Goal: Information Seeking & Learning: Learn about a topic

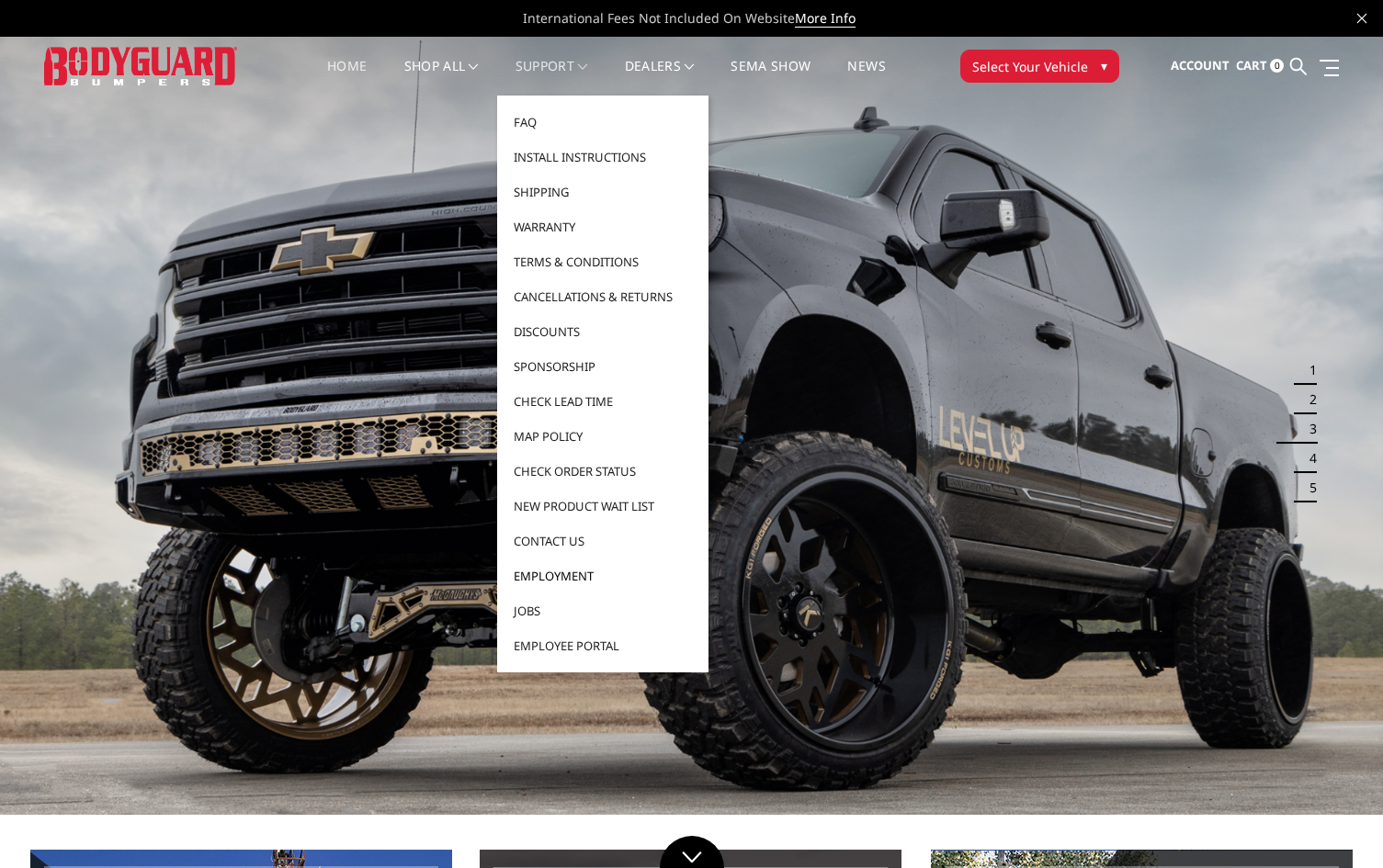
click at [569, 569] on link "Employment" at bounding box center [602, 575] width 197 height 35
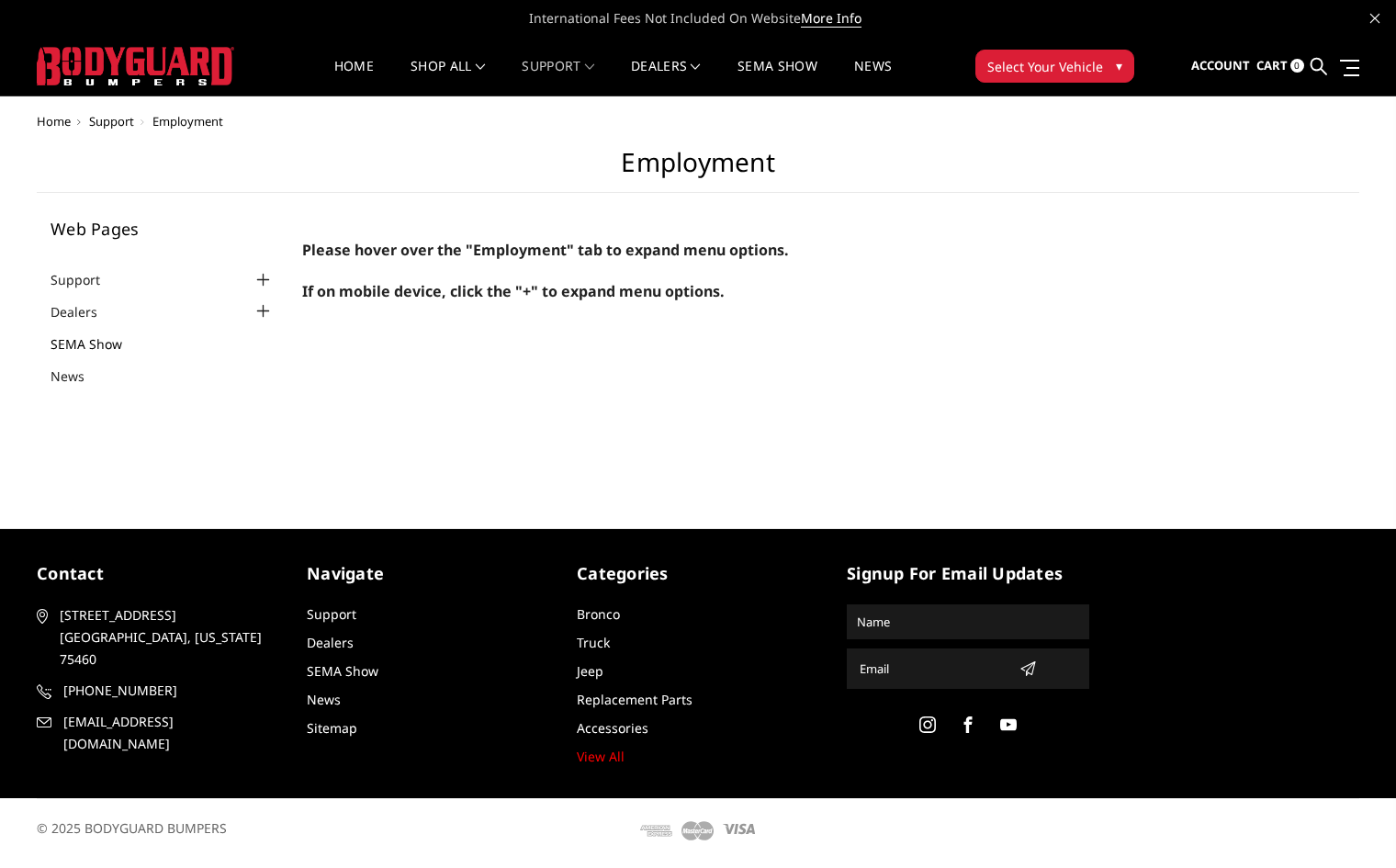
click at [96, 347] on link "SEMA Show" at bounding box center [97, 344] width 94 height 19
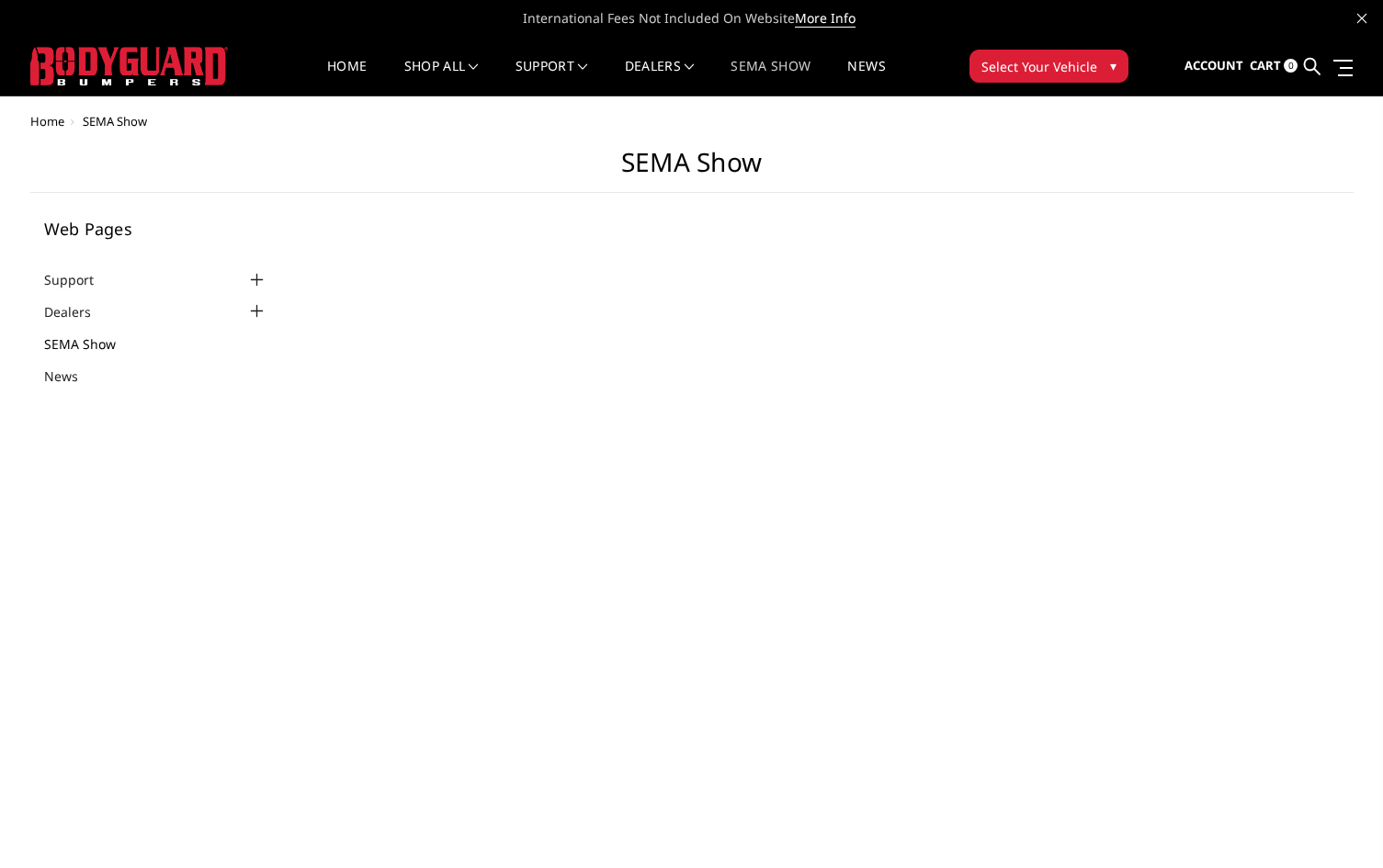
select select "US"
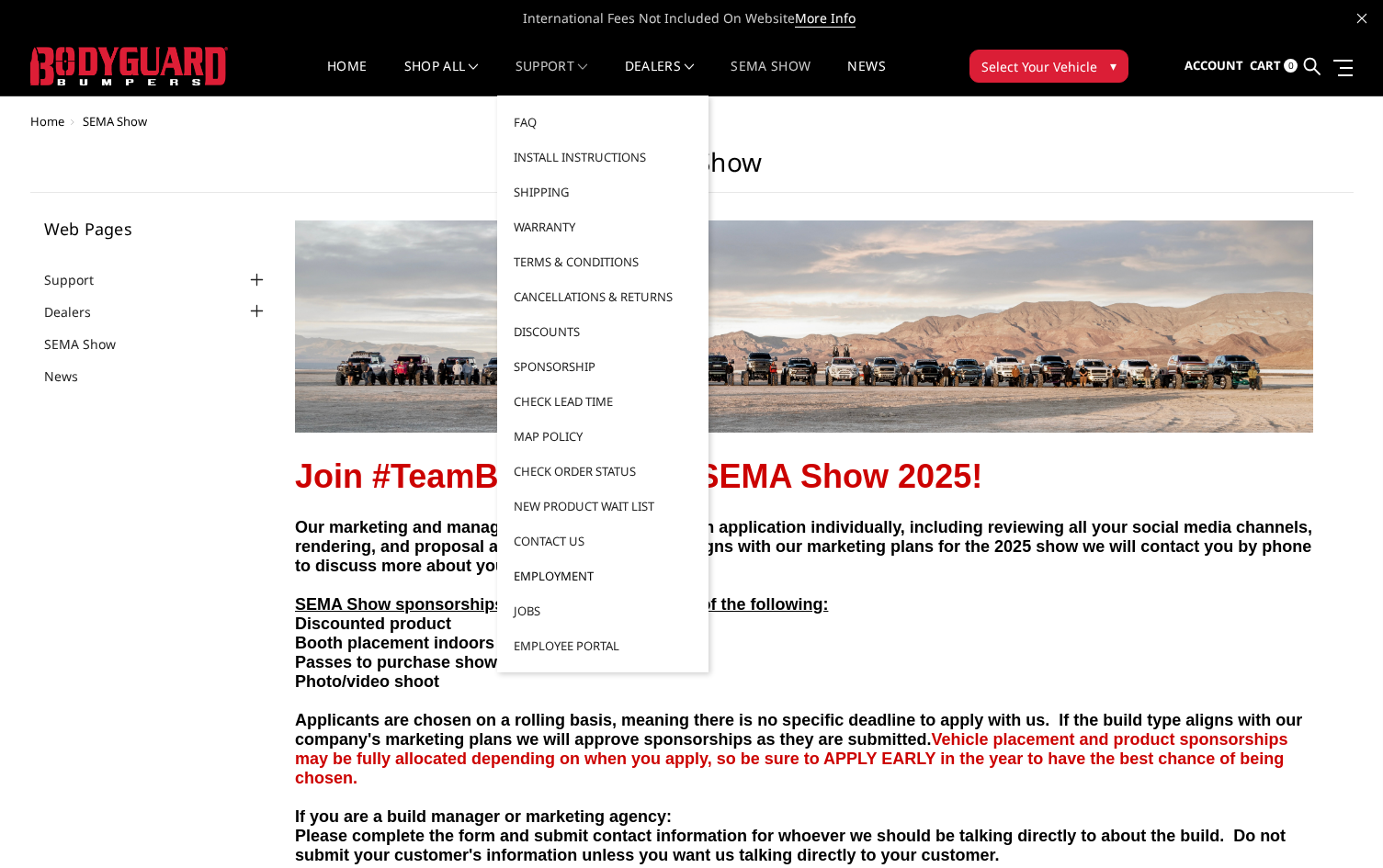
click at [557, 570] on link "Employment" at bounding box center [602, 575] width 197 height 35
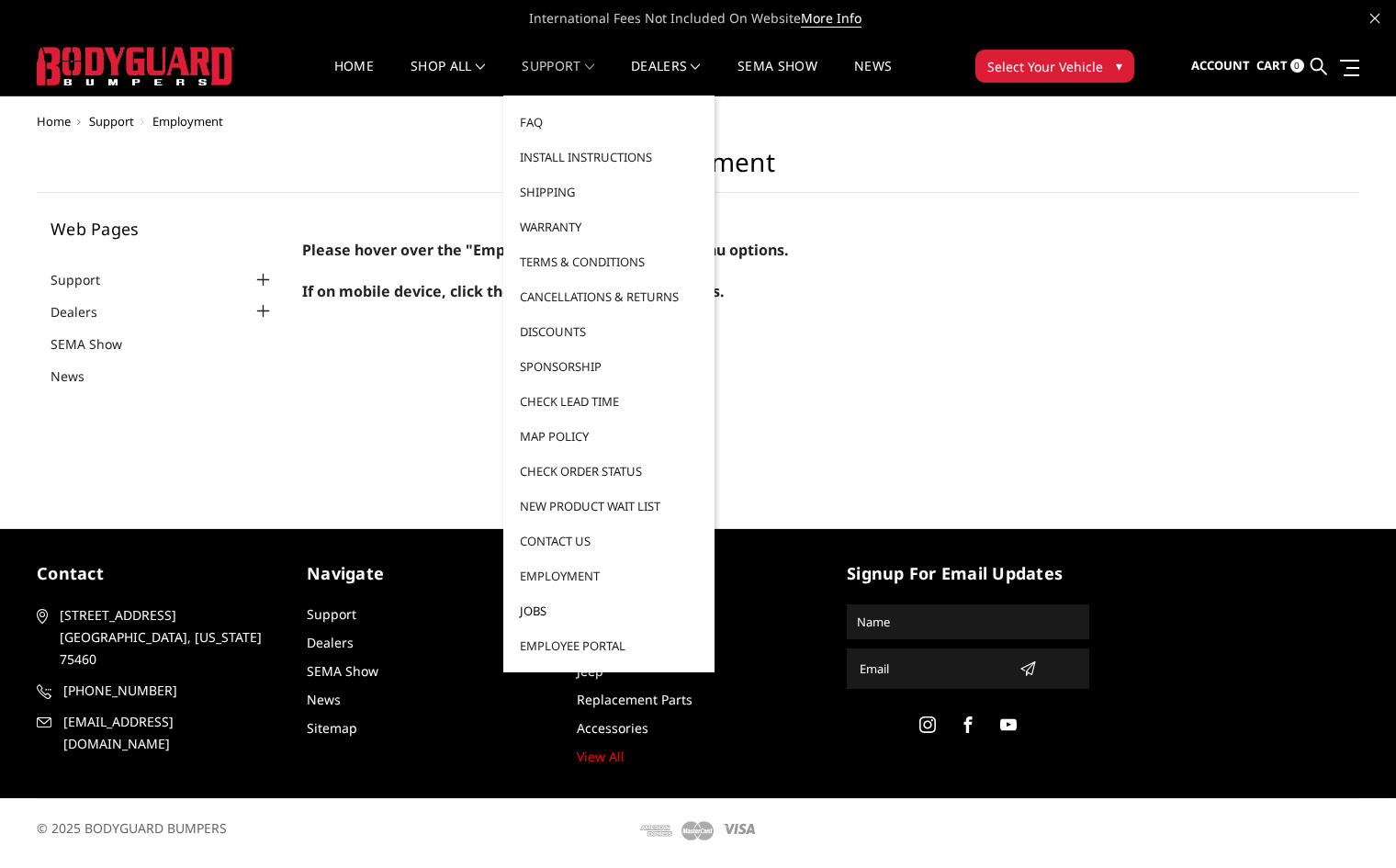
click at [529, 608] on link "Jobs" at bounding box center [609, 610] width 197 height 35
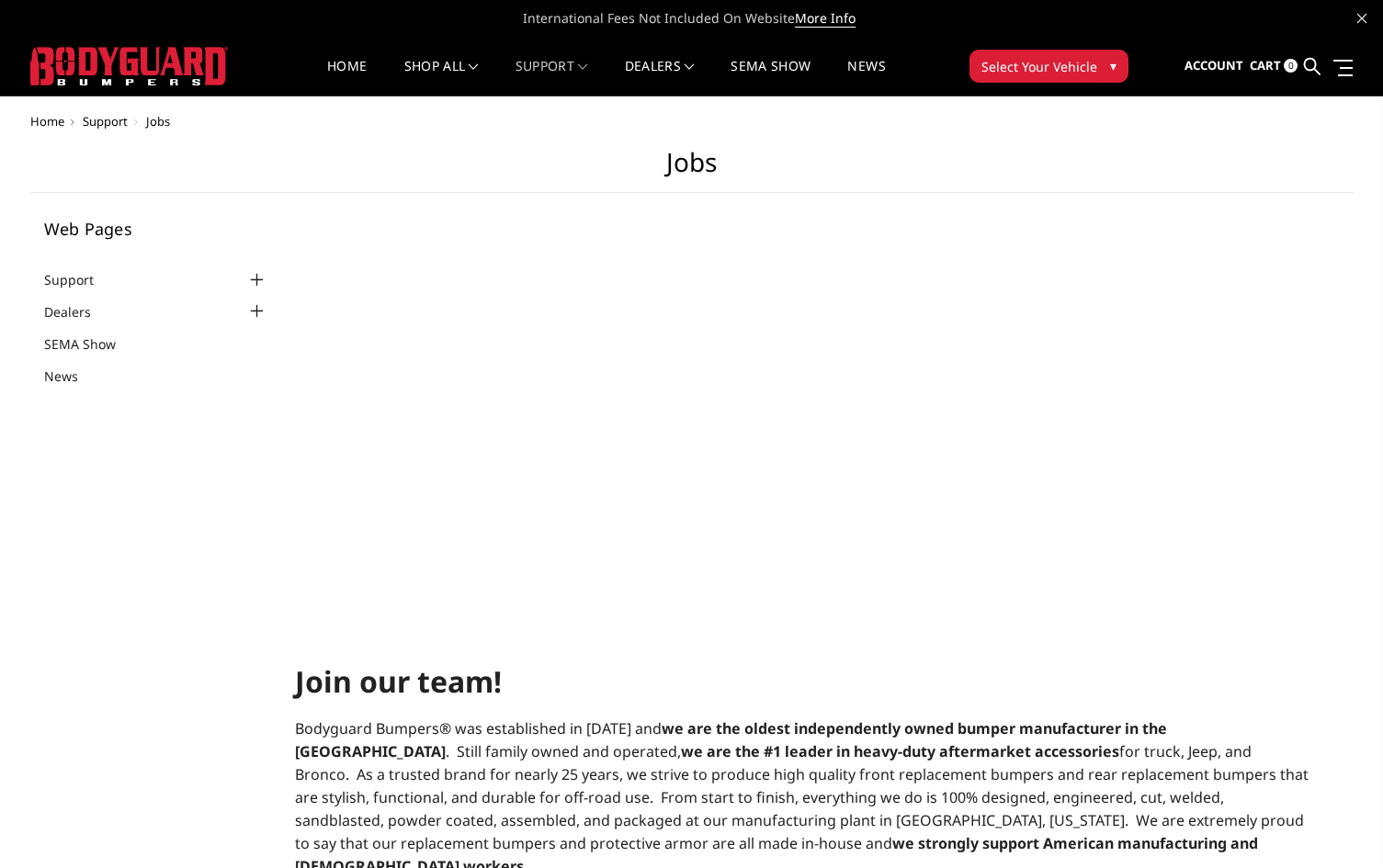
select select "US"
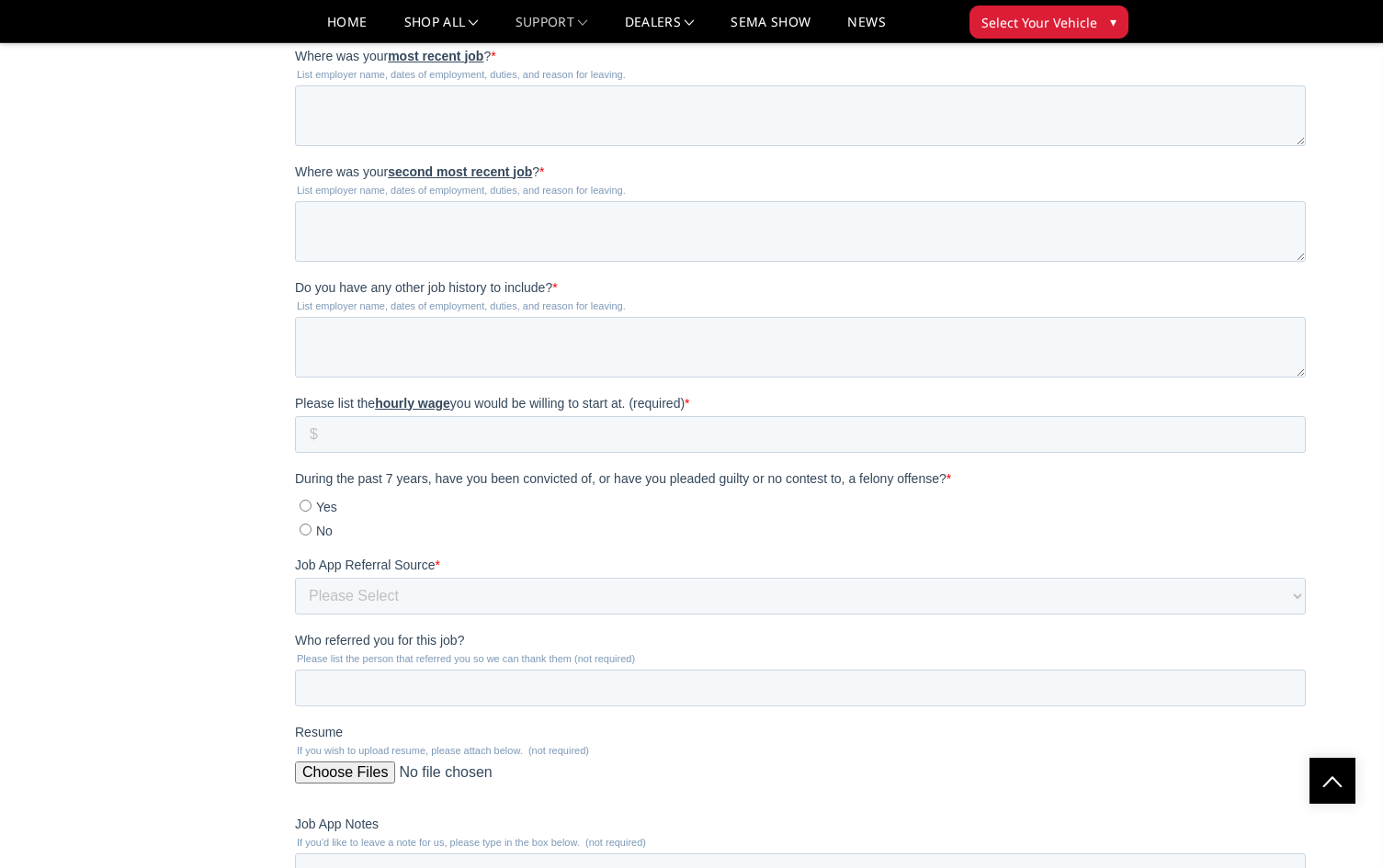
scroll to position [2020, 0]
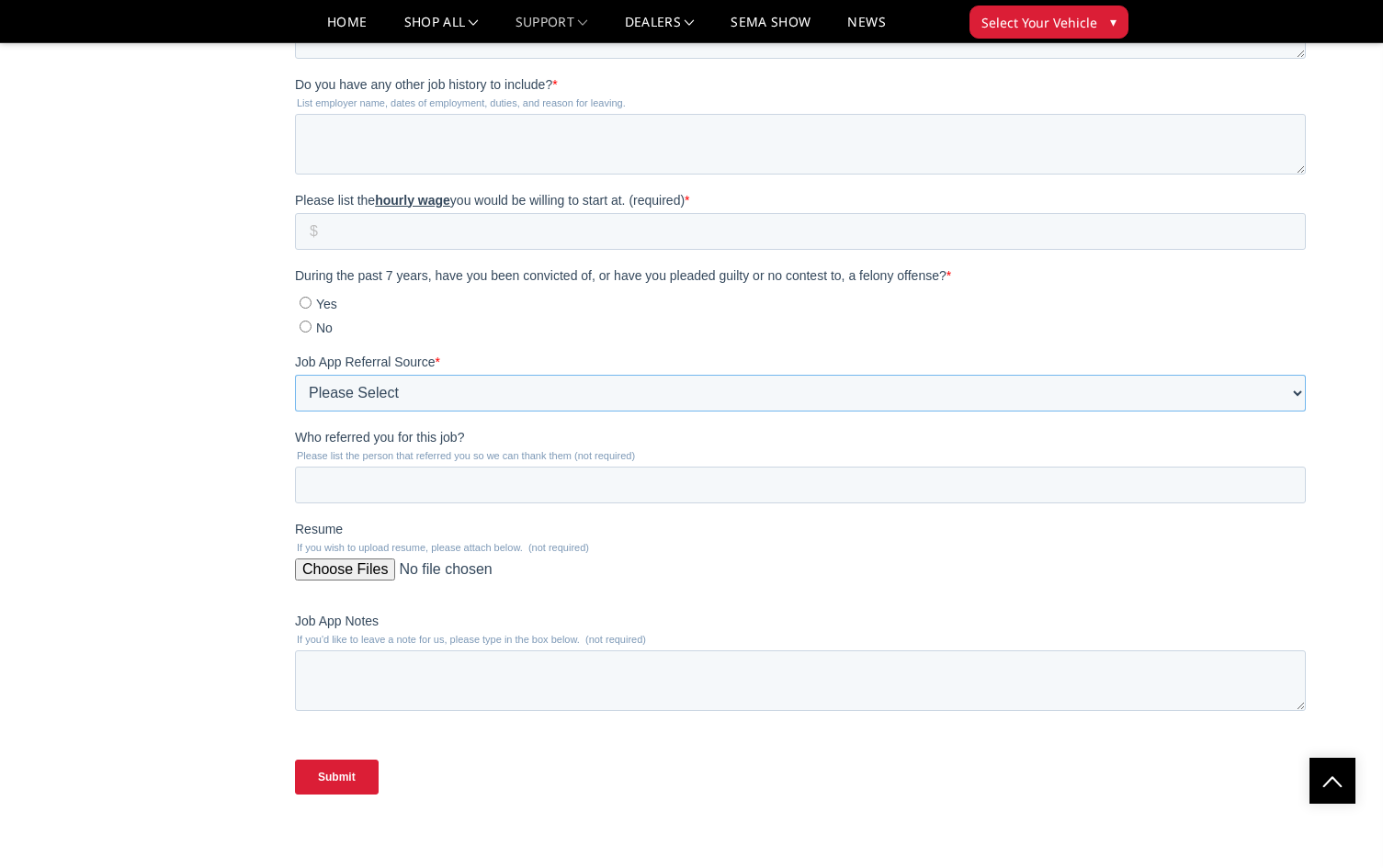
click at [314, 384] on select "Please Select Job Fair Texas Workforce Street Sign Staffing Agency Someone who …" at bounding box center [800, 393] width 1011 height 37
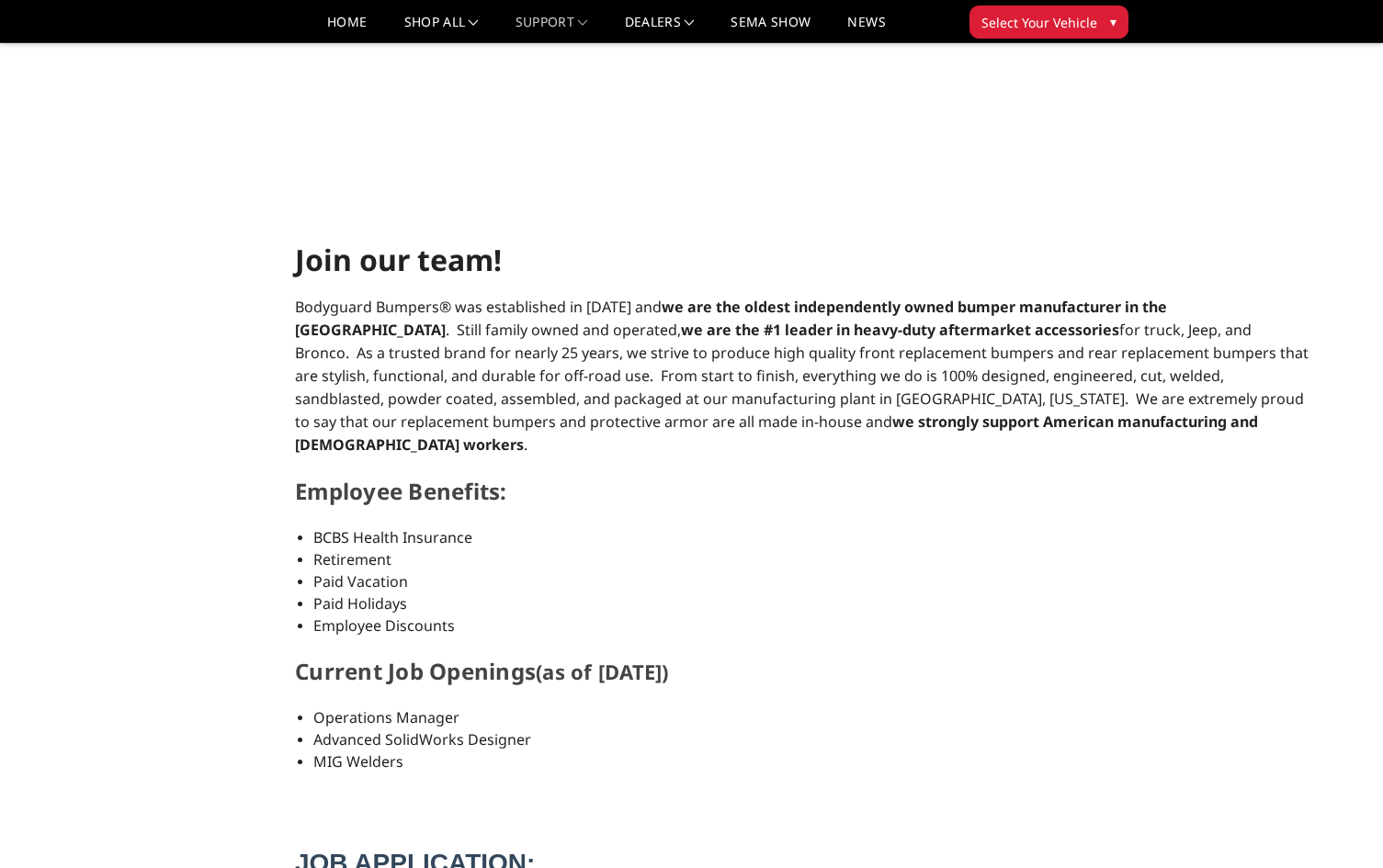
scroll to position [0, 0]
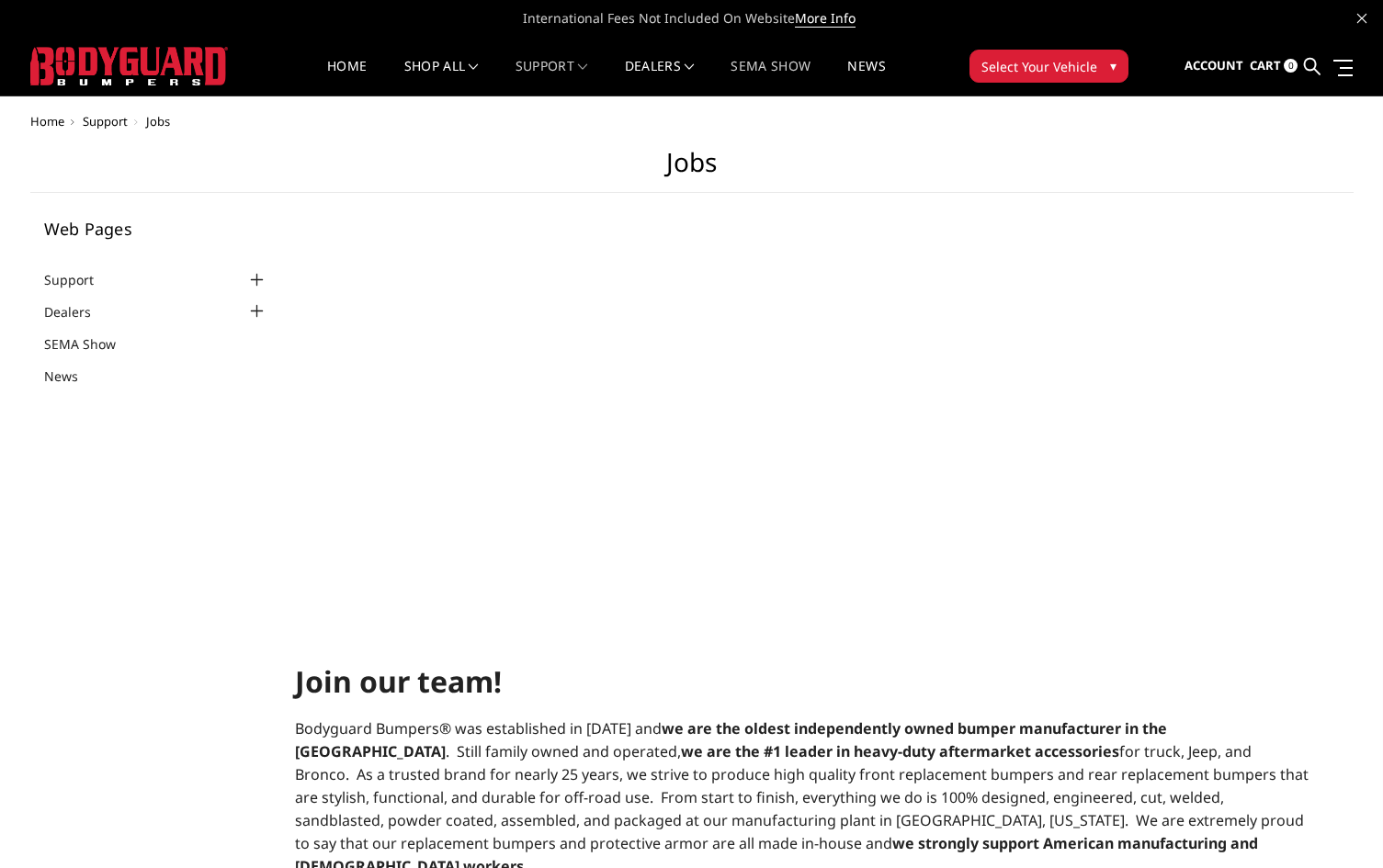
click at [785, 63] on link "SEMA Show" at bounding box center [770, 78] width 80 height 36
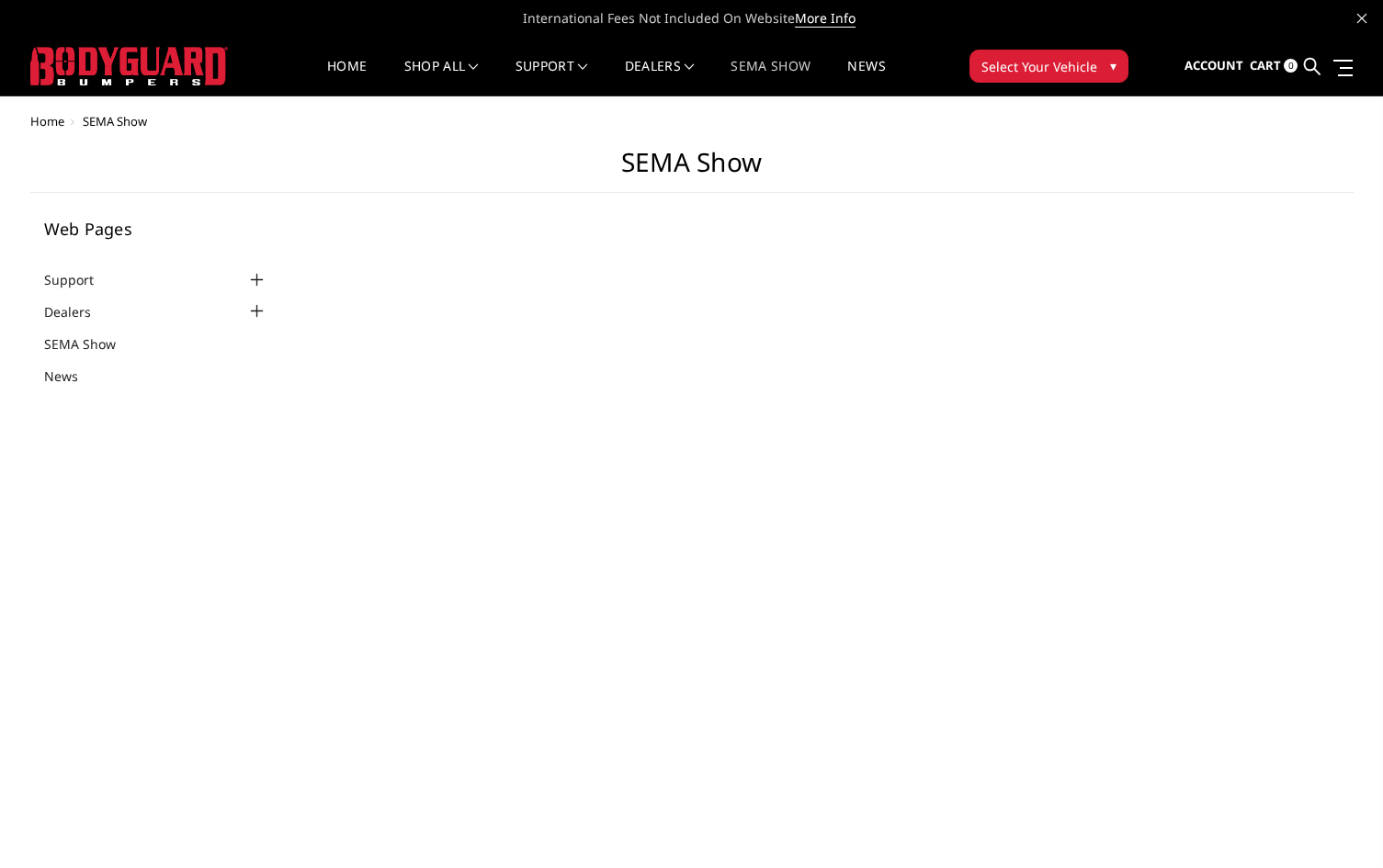
select select "US"
